Goal: Navigation & Orientation: Find specific page/section

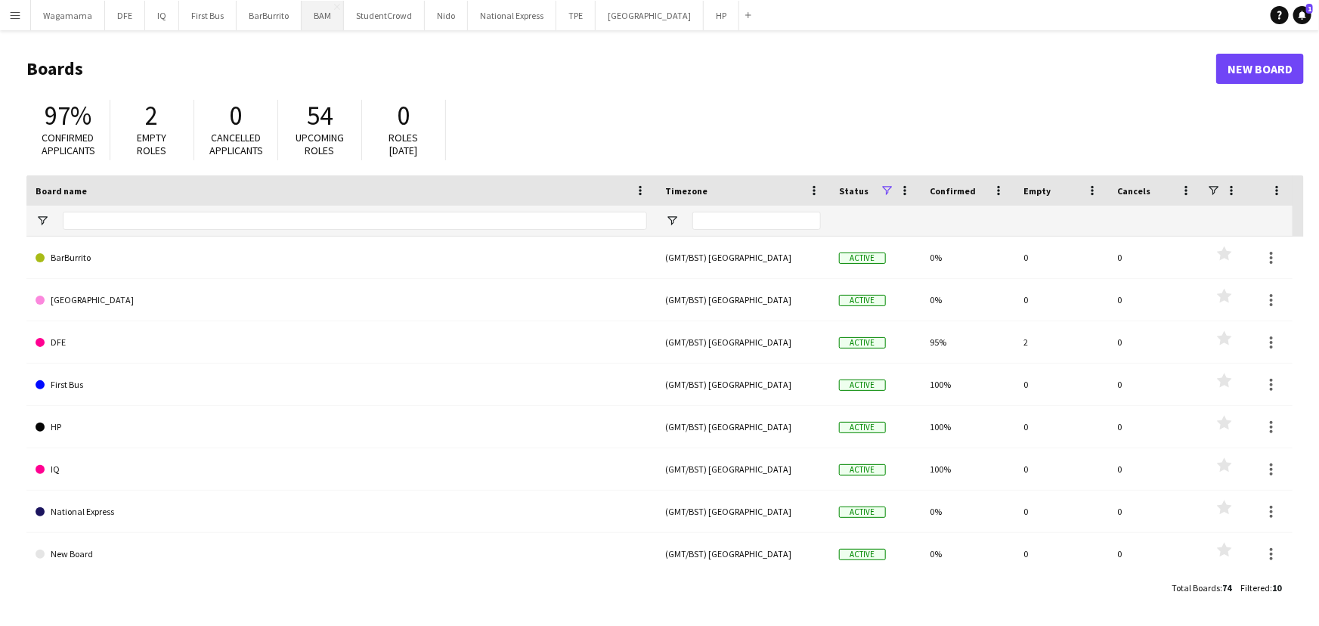
click at [315, 21] on button "BAM Close" at bounding box center [323, 15] width 42 height 29
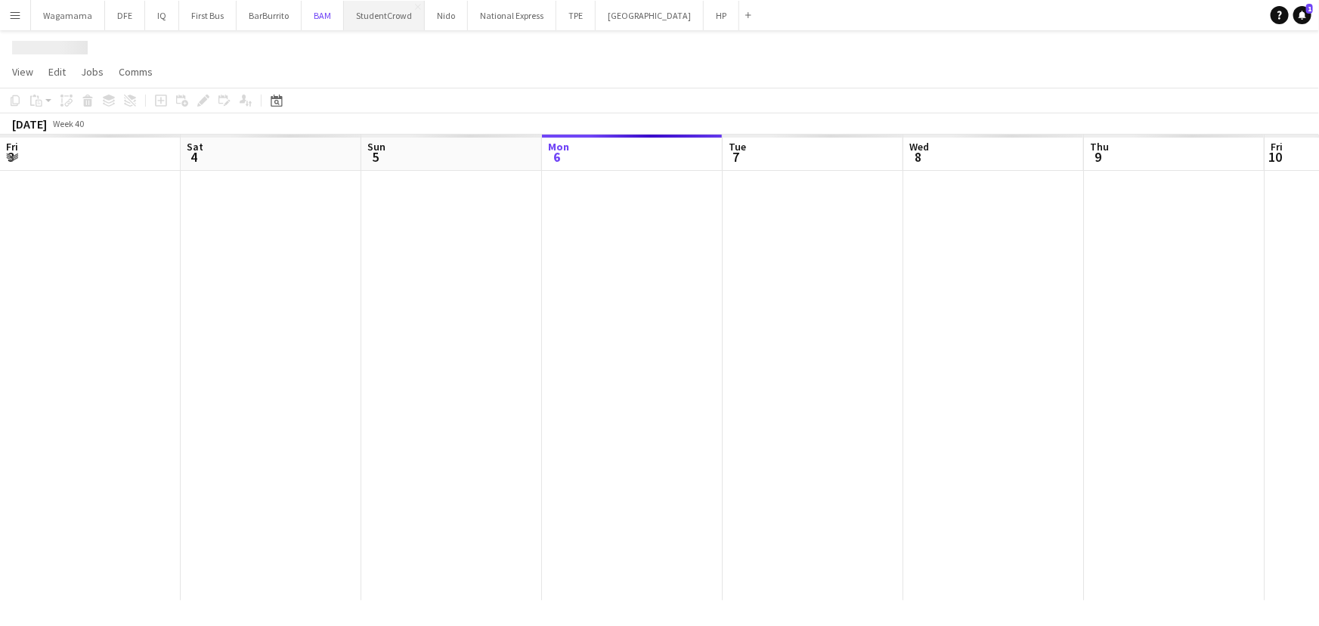
scroll to position [0, 361]
